Goal: Information Seeking & Learning: Learn about a topic

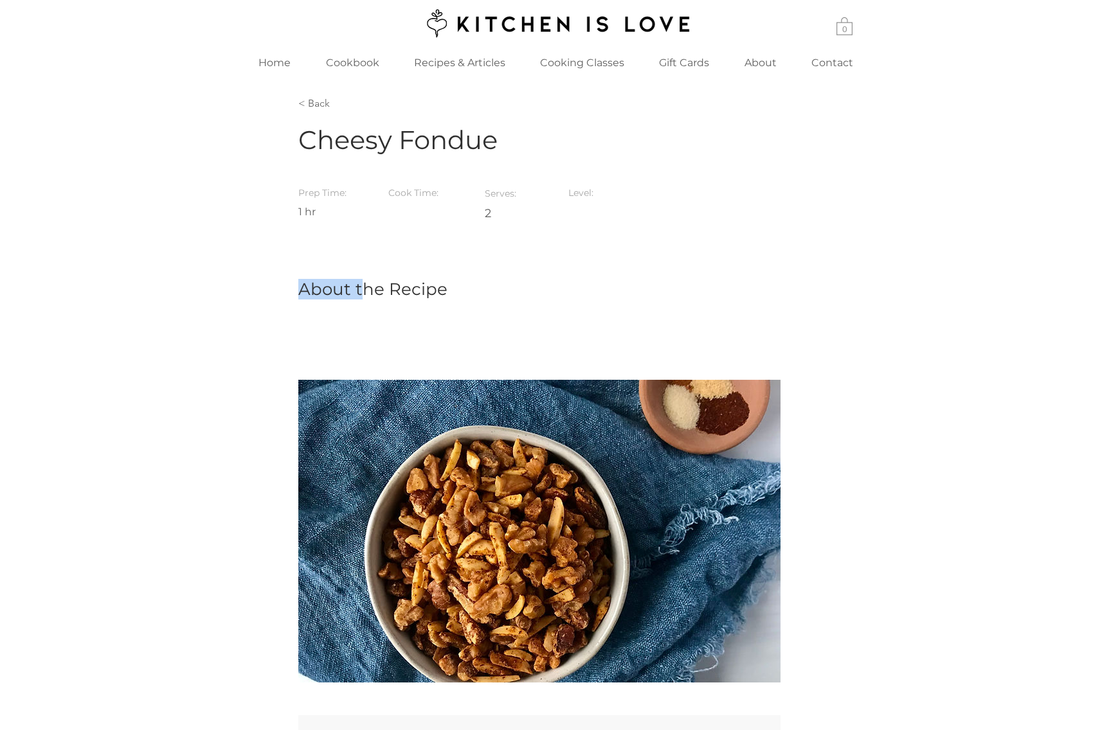
drag, startPoint x: 393, startPoint y: 300, endPoint x: 360, endPoint y: 289, distance: 34.6
click at [360, 289] on div "About the Recipe ​ Ingredients Preparation" at bounding box center [555, 604] width 1111 height 713
click at [285, 287] on div "main content" at bounding box center [555, 604] width 1111 height 713
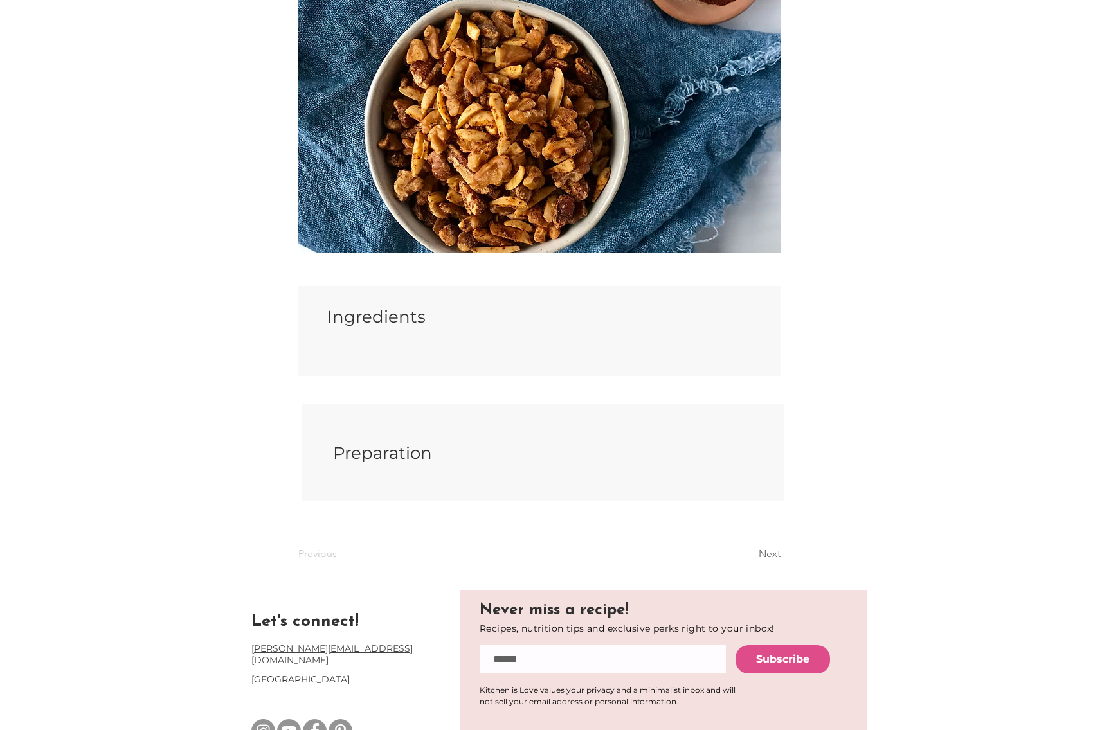
scroll to position [441, 0]
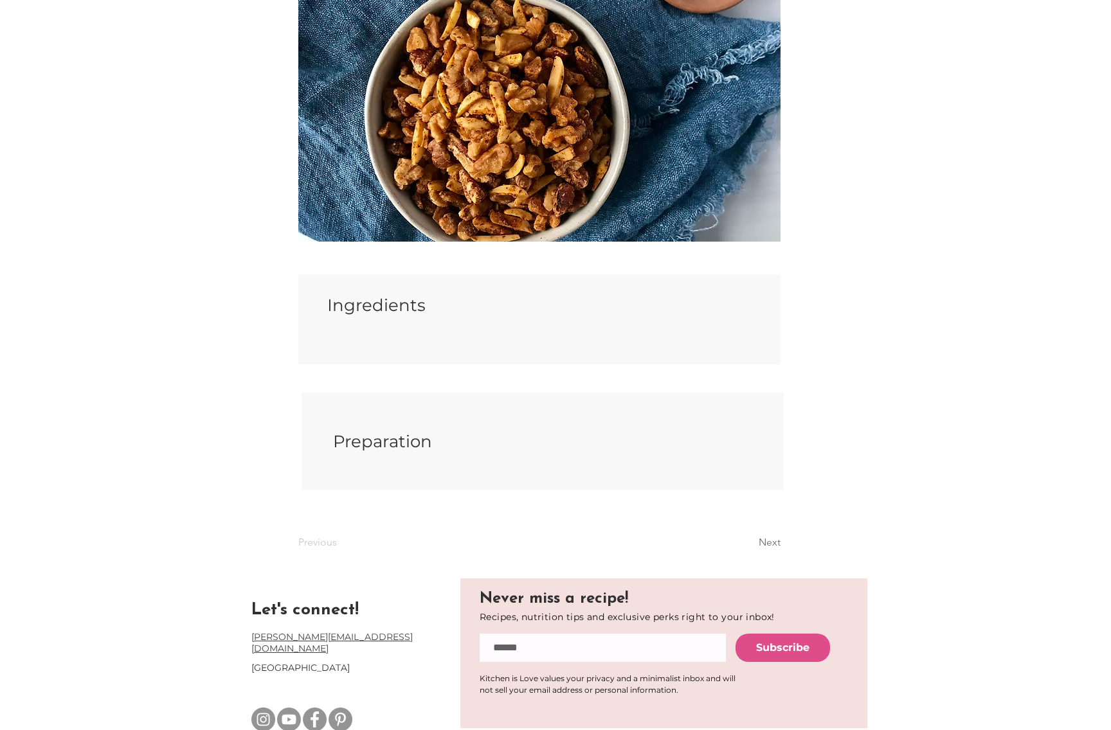
drag, startPoint x: 415, startPoint y: 332, endPoint x: 297, endPoint y: 280, distance: 129.2
click at [297, 280] on div "About the Recipe ​ Ingredients Preparation" at bounding box center [555, 163] width 1111 height 713
click at [351, 291] on div "main content" at bounding box center [539, 319] width 482 height 90
drag, startPoint x: 348, startPoint y: 296, endPoint x: 499, endPoint y: 381, distance: 172.7
click at [499, 381] on div "About the Recipe ​ Ingredients Preparation" at bounding box center [555, 163] width 1111 height 713
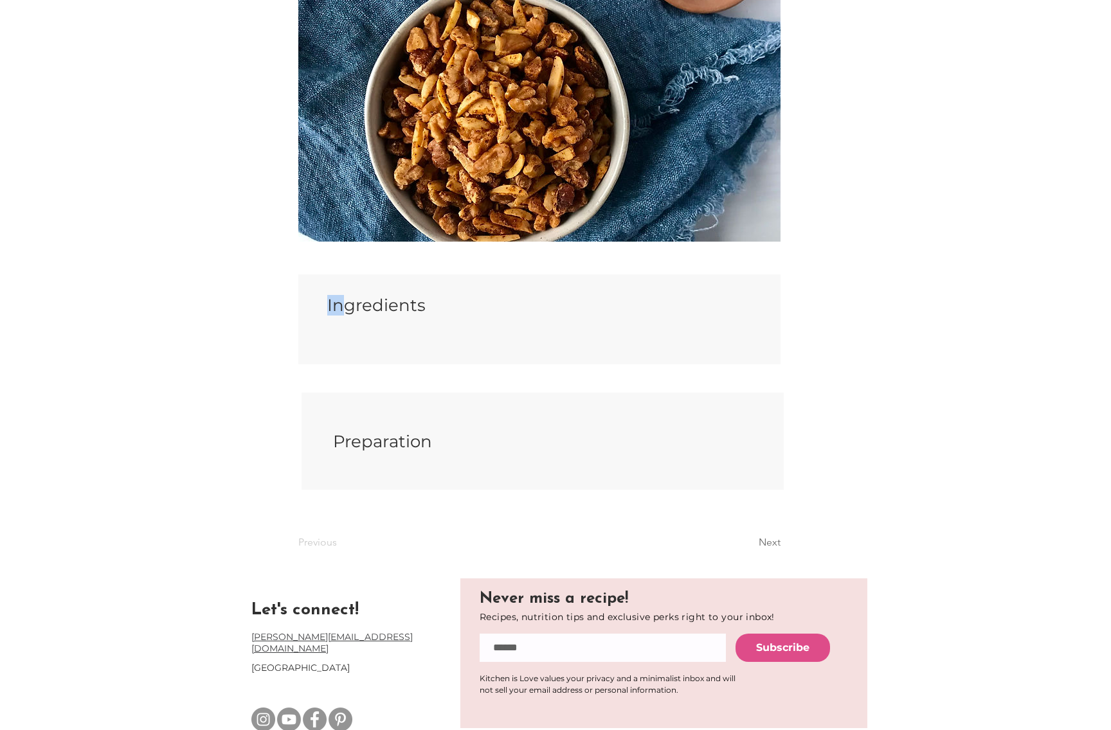
click at [462, 339] on div "main content" at bounding box center [539, 319] width 482 height 90
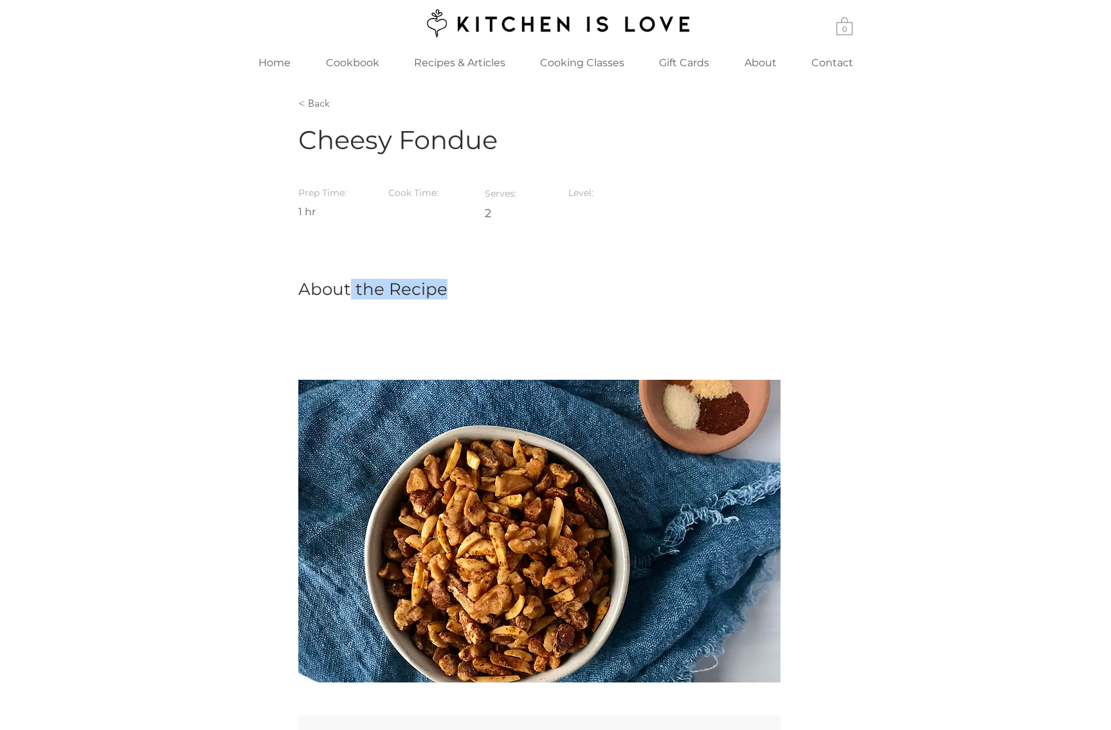
drag, startPoint x: 349, startPoint y: 292, endPoint x: 445, endPoint y: 296, distance: 95.8
click at [445, 296] on h2 "About the Recipe" at bounding box center [539, 289] width 482 height 21
click at [444, 295] on span "About the Recipe" at bounding box center [372, 289] width 149 height 21
